Goal: Task Accomplishment & Management: Complete application form

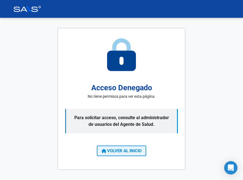
click at [133, 150] on span "VOLVER AL INICIO" at bounding box center [122, 150] width 40 height 5
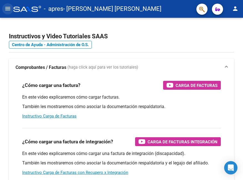
click at [9, 7] on mat-icon "menu" at bounding box center [7, 8] width 7 height 7
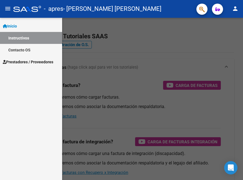
click at [24, 62] on span "Prestadores / Proveedores" at bounding box center [28, 62] width 51 height 6
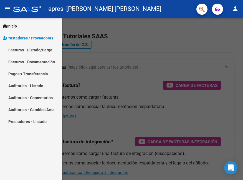
click at [37, 52] on link "Facturas - Listado/Carga" at bounding box center [31, 50] width 62 height 12
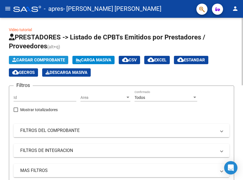
click at [36, 59] on span "Cargar Comprobante" at bounding box center [38, 60] width 53 height 5
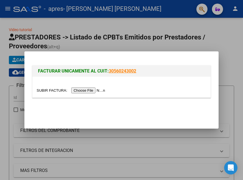
click at [88, 92] on input "file" at bounding box center [72, 91] width 70 height 6
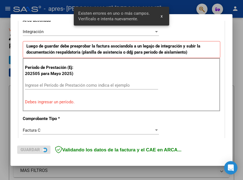
scroll to position [135, 0]
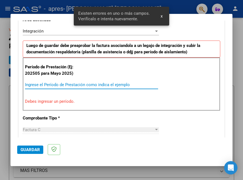
click at [82, 83] on input "Ingrese el Período de Prestación como indica el ejemplo" at bounding box center [91, 84] width 133 height 5
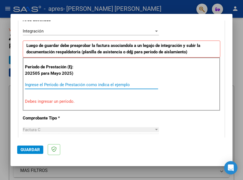
drag, startPoint x: 82, startPoint y: 84, endPoint x: 66, endPoint y: 85, distance: 16.7
click at [72, 81] on div "Ingrese el Período de Prestación como indica el ejemplo" at bounding box center [91, 85] width 133 height 8
click at [65, 85] on input "Ingrese el Período de Prestación como indica el ejemplo" at bounding box center [91, 84] width 133 height 5
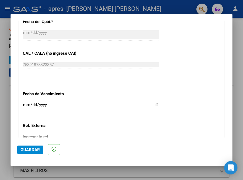
scroll to position [389, 0]
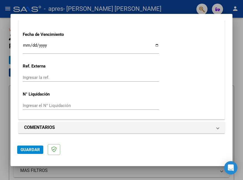
type input "202509"
click at [153, 46] on input "Ingresar la fecha" at bounding box center [91, 47] width 136 height 9
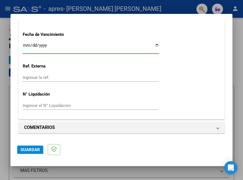
type input "[DATE]"
click at [34, 148] on span "Guardar" at bounding box center [30, 149] width 19 height 5
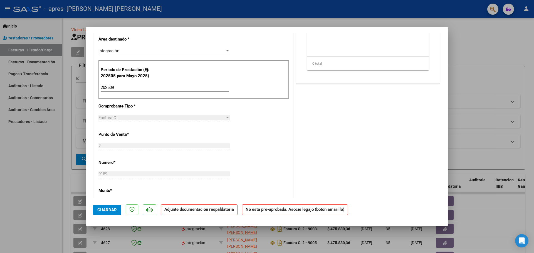
scroll to position [28, 0]
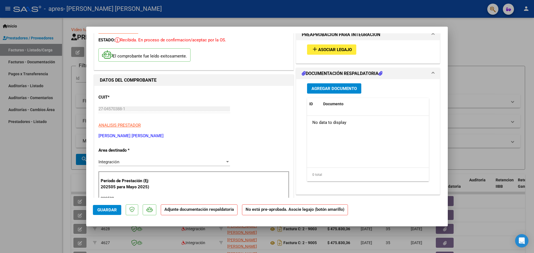
click at [243, 53] on button "add Asociar Legajo" at bounding box center [331, 49] width 49 height 10
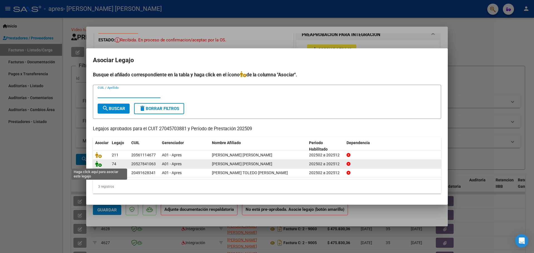
click at [100, 164] on icon at bounding box center [98, 164] width 7 height 6
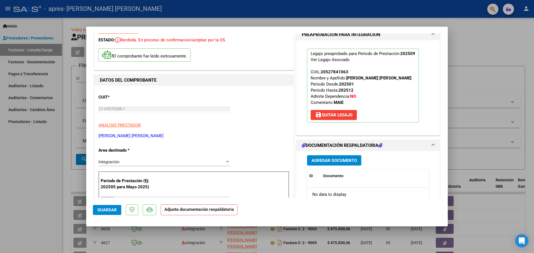
scroll to position [83, 0]
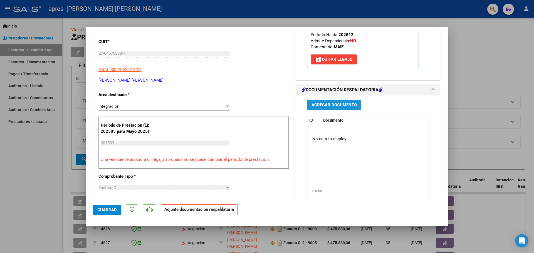
click at [243, 103] on span "Agregar Documento" at bounding box center [333, 105] width 45 height 5
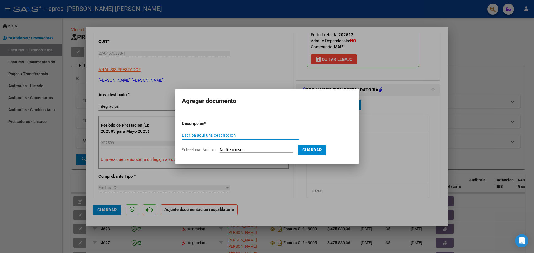
click at [224, 131] on div "Escriba aquí una descripcion" at bounding box center [240, 135] width 117 height 8
click at [219, 133] on input "Escriba aquí una descripcion" at bounding box center [240, 135] width 117 height 5
type input "Planilla de Asistencia"
click at [236, 149] on input "Seleccionar Archivo" at bounding box center [257, 150] width 74 height 5
type input "C:\fakepath\Planilla de Asistencia.pdf"
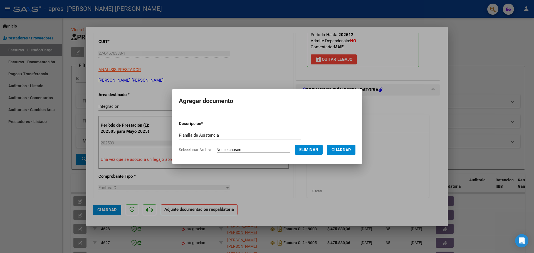
click at [243, 148] on button "Guardar" at bounding box center [341, 150] width 28 height 10
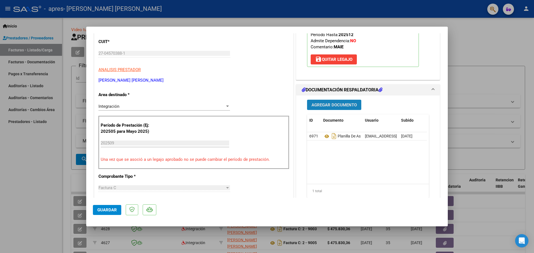
click at [243, 110] on button "Agregar Documento" at bounding box center [334, 105] width 54 height 10
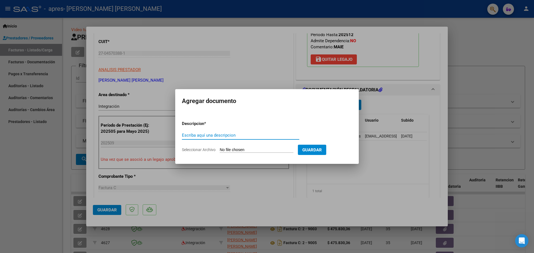
click at [238, 133] on input "Escriba aquí una descripcion" at bounding box center [240, 135] width 117 height 5
click at [242, 137] on input "Escriba aquí una descripcion" at bounding box center [240, 135] width 117 height 5
click at [243, 146] on form "Descripcion * Escriba aquí una descripcion Seleccionar Archivo Guardar" at bounding box center [267, 136] width 170 height 41
click at [243, 148] on input "Seleccionar Archivo" at bounding box center [257, 150] width 74 height 5
click at [243, 68] on div at bounding box center [267, 126] width 534 height 253
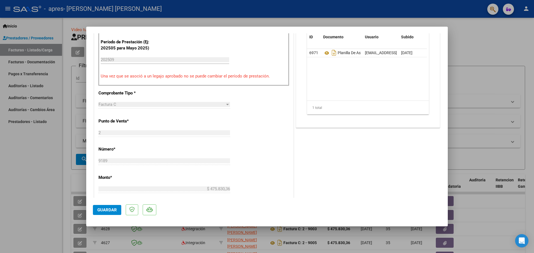
scroll to position [306, 0]
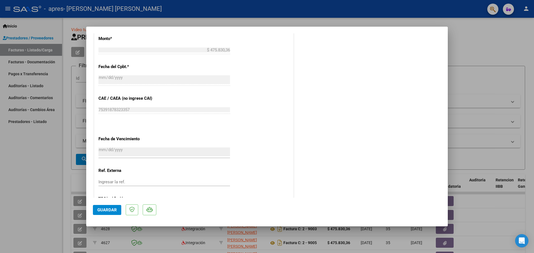
click at [95, 180] on button "Guardar" at bounding box center [107, 210] width 28 height 10
click at [100, 180] on button "Guardar" at bounding box center [107, 210] width 28 height 10
click at [243, 57] on div at bounding box center [267, 126] width 534 height 253
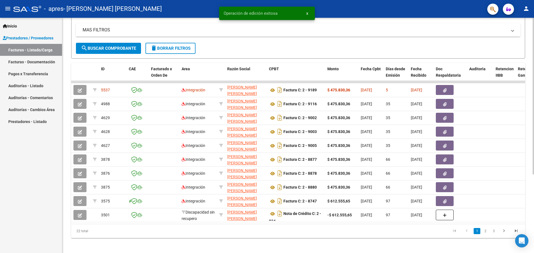
scroll to position [0, 0]
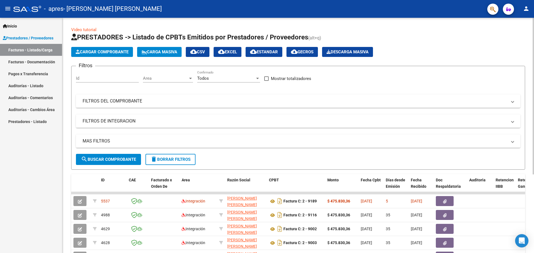
click at [106, 50] on span "Cargar Comprobante" at bounding box center [102, 51] width 53 height 5
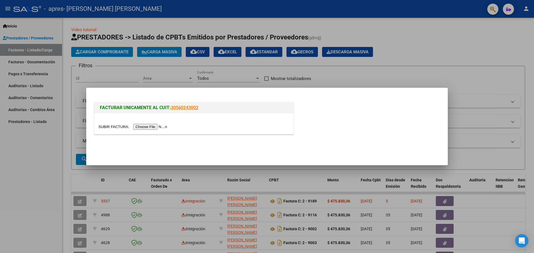
click at [155, 127] on input "file" at bounding box center [133, 127] width 70 height 6
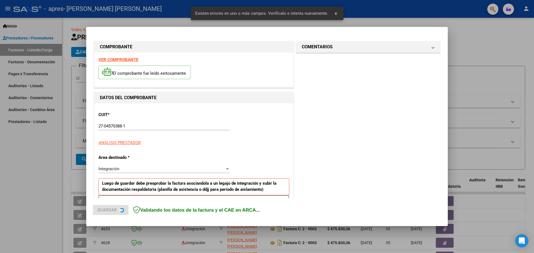
scroll to position [101, 0]
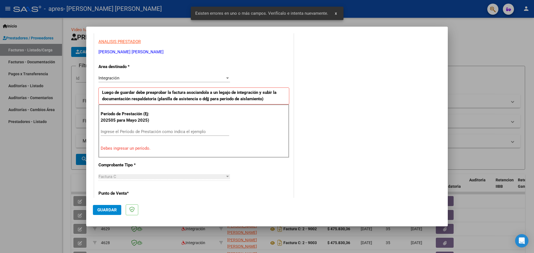
click at [181, 133] on input "Ingrese el Período de Prestación como indica el ejemplo" at bounding box center [165, 131] width 128 height 5
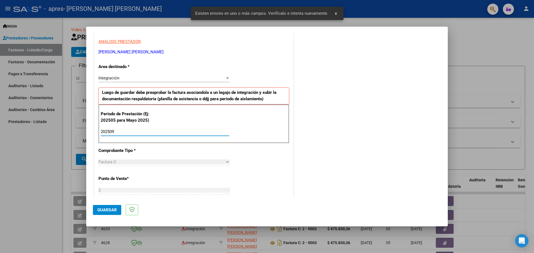
type input "202509"
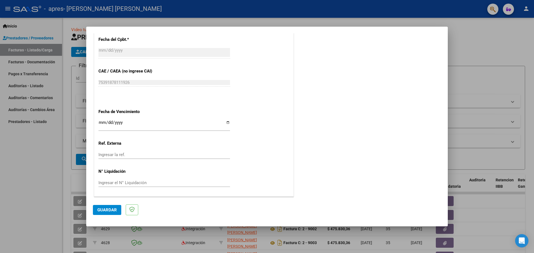
scroll to position [297, 0]
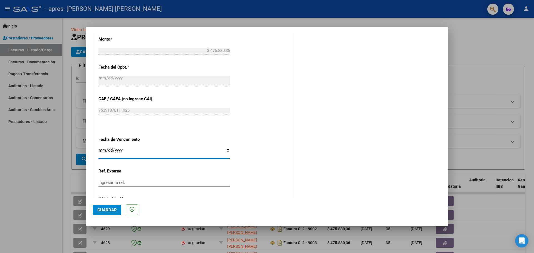
click at [224, 148] on input "Ingresar la fecha" at bounding box center [163, 152] width 131 height 9
click at [225, 149] on input "Ingresar la fecha" at bounding box center [163, 152] width 131 height 9
type input "[DATE]"
click at [108, 180] on button "Guardar" at bounding box center [107, 210] width 28 height 10
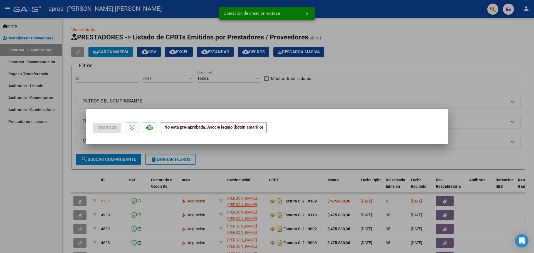
scroll to position [0, 0]
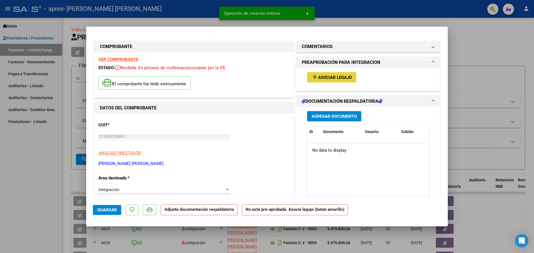
click at [243, 82] on button "add Asociar Legajo" at bounding box center [331, 77] width 49 height 10
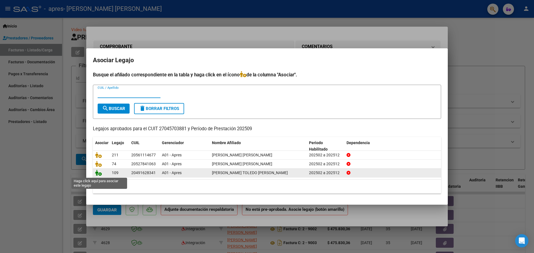
click at [99, 174] on icon at bounding box center [98, 173] width 7 height 6
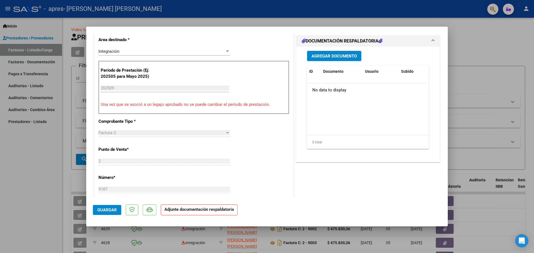
scroll to position [55, 0]
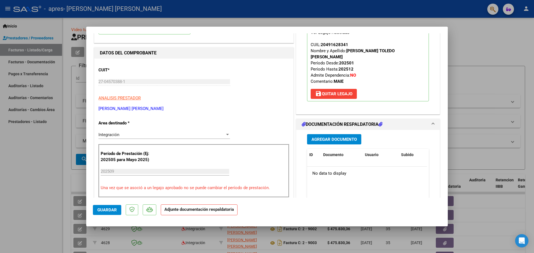
click at [243, 137] on span "Agregar Documento" at bounding box center [333, 139] width 45 height 5
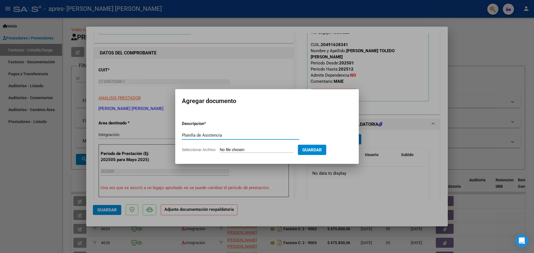
type input "Planilla de Asistencia"
click at [243, 148] on input "Seleccionar Archivo" at bounding box center [257, 150] width 74 height 5
type input "C:\fakepath\Planilla de Asistencia.pdf"
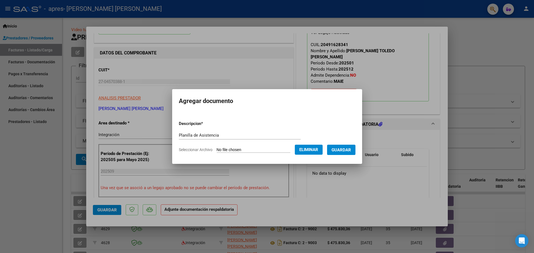
click at [243, 152] on span "Guardar" at bounding box center [340, 150] width 19 height 5
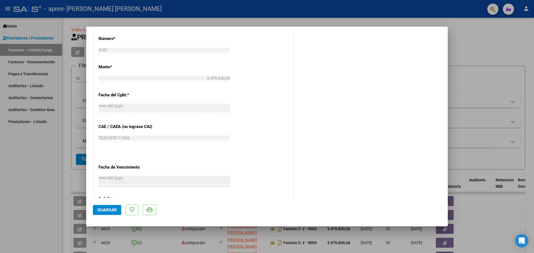
scroll to position [333, 0]
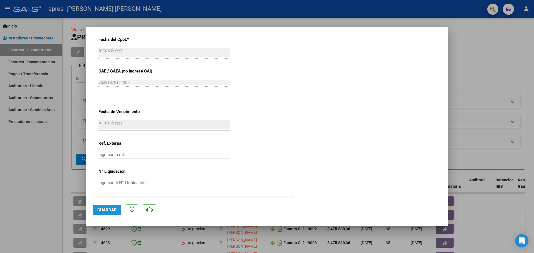
click at [106, 180] on span "Guardar" at bounding box center [106, 210] width 19 height 5
click at [243, 50] on div at bounding box center [267, 126] width 534 height 253
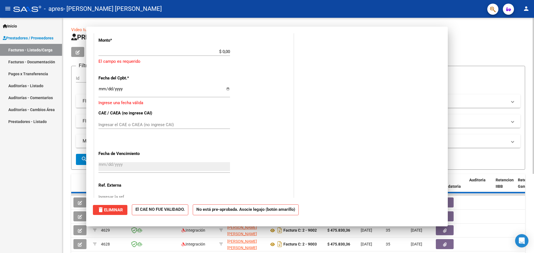
scroll to position [0, 0]
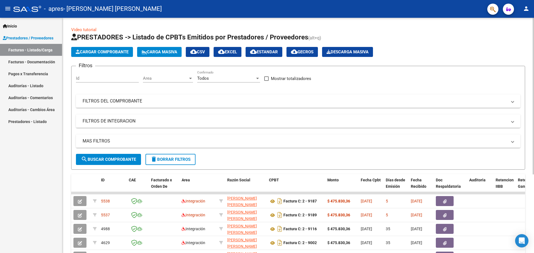
click at [100, 47] on button "Cargar Comprobante" at bounding box center [102, 52] width 62 height 10
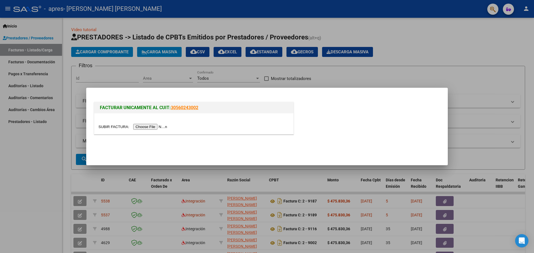
click at [164, 122] on div at bounding box center [193, 123] width 199 height 21
click at [161, 125] on input "file" at bounding box center [133, 127] width 70 height 6
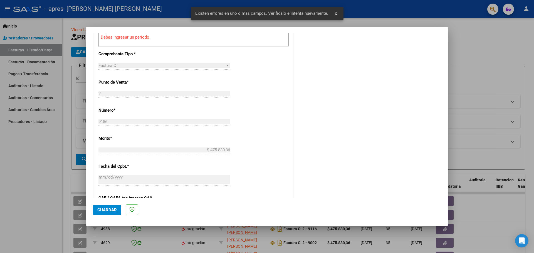
scroll to position [101, 0]
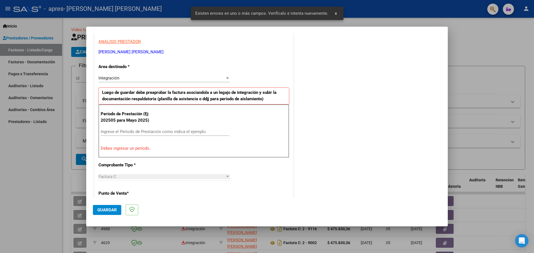
click at [170, 132] on input "Ingrese el Período de Prestación como indica el ejemplo" at bounding box center [165, 131] width 128 height 5
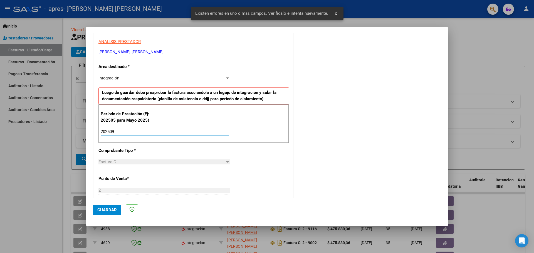
type input "202509"
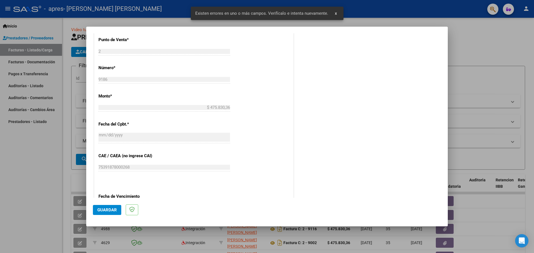
scroll to position [323, 0]
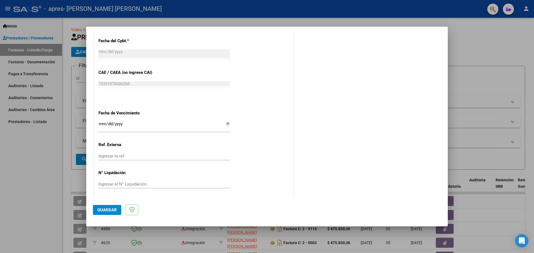
click at [225, 122] on input "Ingresar la fecha" at bounding box center [163, 126] width 131 height 9
type input "[DATE]"
click at [101, 180] on span "Guardar" at bounding box center [106, 210] width 19 height 5
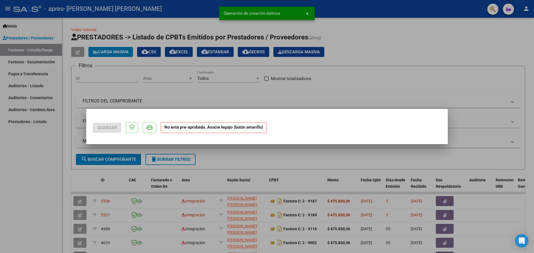
scroll to position [0, 0]
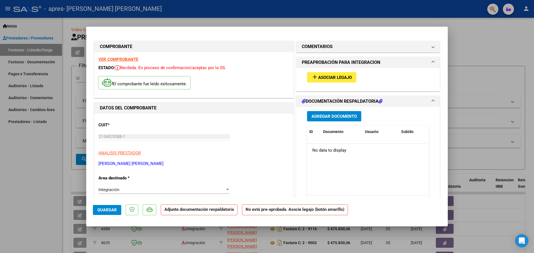
click at [243, 76] on span "Asociar Legajo" at bounding box center [335, 77] width 34 height 5
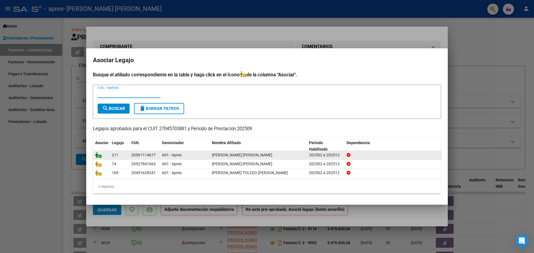
click at [99, 156] on icon at bounding box center [98, 155] width 7 height 6
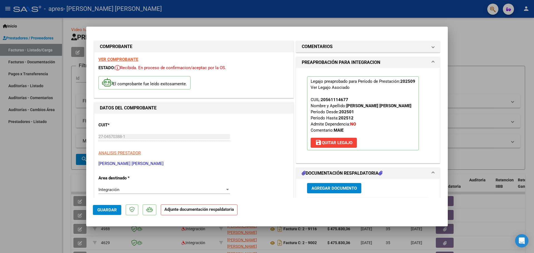
click at [102, 180] on span "Guardar" at bounding box center [106, 210] width 19 height 5
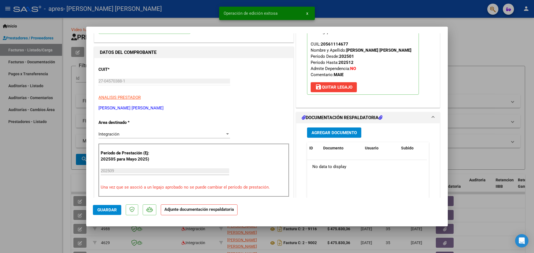
click at [243, 139] on div "Agregar Documento ID Documento Usuario Subido Acción No data to display 0 total…" at bounding box center [368, 178] width 130 height 111
click at [243, 134] on span "Agregar Documento" at bounding box center [333, 132] width 45 height 5
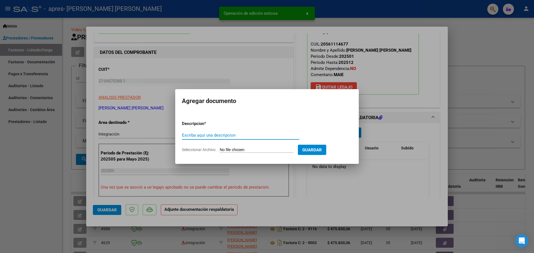
click at [232, 136] on input "Escriba aquí una descripcion" at bounding box center [240, 135] width 117 height 5
type input "Planilla de Asistencia"
drag, startPoint x: 239, startPoint y: 156, endPoint x: 240, endPoint y: 151, distance: 5.4
click at [239, 154] on form "Descripcion * Planilla de Asistencia Escriba aquí una descripcion Seleccionar A…" at bounding box center [267, 136] width 170 height 41
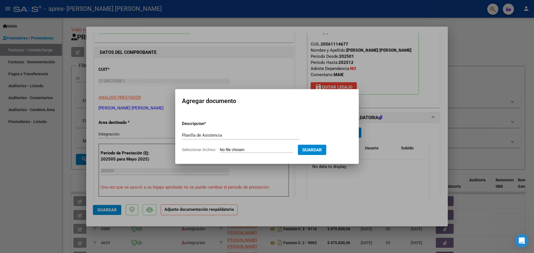
click at [239, 147] on form "Descripcion * Planilla de Asistencia Escriba aquí una descripcion Seleccionar A…" at bounding box center [267, 136] width 170 height 41
click at [243, 150] on input "Seleccionar Archivo" at bounding box center [257, 150] width 74 height 5
type input "C:\fakepath\Planilla de Asistencia.pdf"
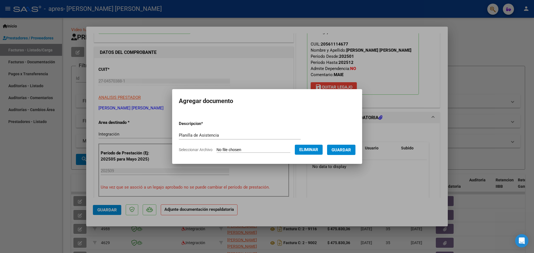
click at [243, 150] on span "Guardar" at bounding box center [340, 150] width 19 height 5
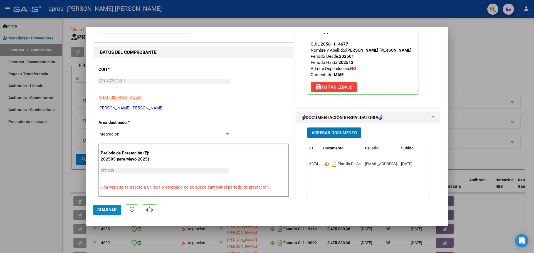
click at [103, 180] on span "Guardar" at bounding box center [106, 210] width 19 height 5
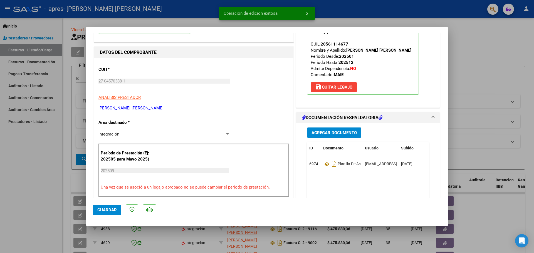
click at [243, 38] on div at bounding box center [267, 126] width 534 height 253
type input "$ 0,00"
